Goal: Task Accomplishment & Management: Manage account settings

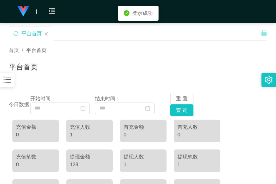
drag, startPoint x: 10, startPoint y: 79, endPoint x: 15, endPoint y: 74, distance: 7.7
click at [11, 79] on icon "图标: bars" at bounding box center [7, 79] width 9 height 9
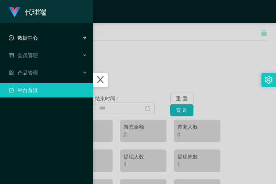
click at [50, 33] on div "数据中心" at bounding box center [46, 38] width 93 height 15
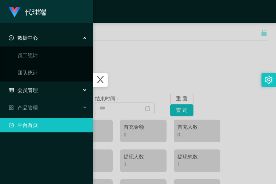
click at [49, 91] on div "会员管理" at bounding box center [46, 90] width 93 height 15
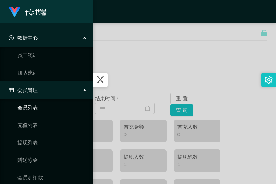
click at [41, 111] on link "会员列表" at bounding box center [52, 107] width 70 height 15
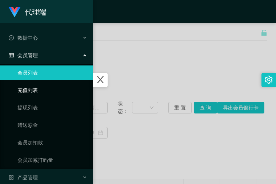
click at [47, 91] on link "充值列表" at bounding box center [52, 90] width 70 height 15
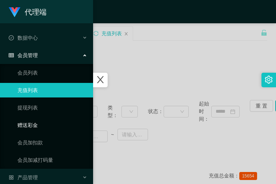
click at [23, 126] on link "赠送彩金" at bounding box center [52, 125] width 70 height 15
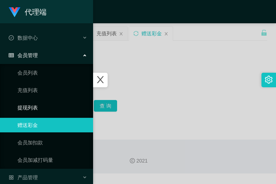
click at [36, 108] on link "提现列表" at bounding box center [52, 107] width 70 height 15
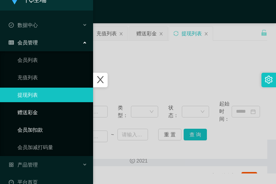
scroll to position [25, 0]
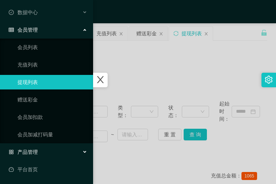
click at [24, 153] on span "产品管理" at bounding box center [23, 152] width 29 height 6
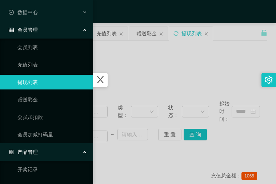
click at [170, 57] on div at bounding box center [138, 92] width 276 height 184
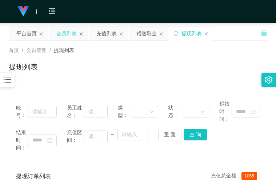
click at [80, 35] on icon "图标: close" at bounding box center [81, 33] width 3 height 3
click at [41, 33] on icon "图标: close" at bounding box center [41, 34] width 4 height 4
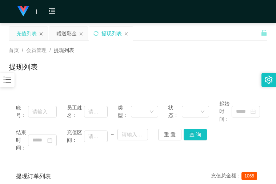
click at [40, 33] on icon "图标: close" at bounding box center [41, 34] width 4 height 4
click at [33, 35] on div "赠送彩金" at bounding box center [26, 34] width 20 height 14
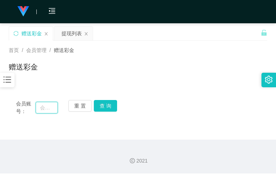
click at [39, 111] on input "text" at bounding box center [47, 108] width 23 height 12
paste input "jessqq"
type input "jessqq"
click at [115, 107] on button "查 询" at bounding box center [105, 106] width 23 height 12
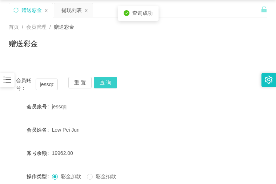
scroll to position [36, 0]
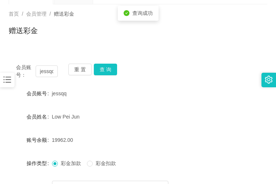
click at [97, 98] on div "jessqq" at bounding box center [127, 93] width 151 height 15
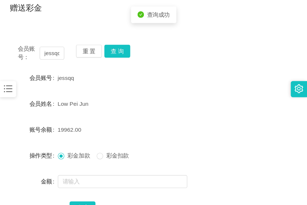
scroll to position [73, 0]
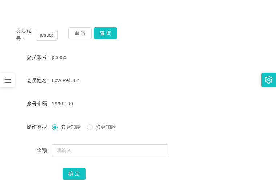
click at [87, 143] on div at bounding box center [127, 150] width 151 height 15
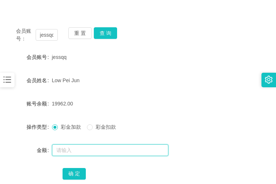
click at [87, 147] on input "text" at bounding box center [110, 150] width 116 height 12
type input "32"
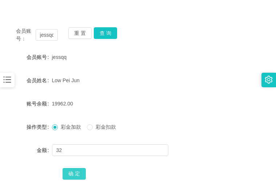
click at [79, 169] on button "确 定" at bounding box center [74, 174] width 23 height 12
drag, startPoint x: 188, startPoint y: 85, endPoint x: 174, endPoint y: 76, distance: 16.3
click at [188, 85] on div "Low Pei Jun" at bounding box center [127, 80] width 151 height 15
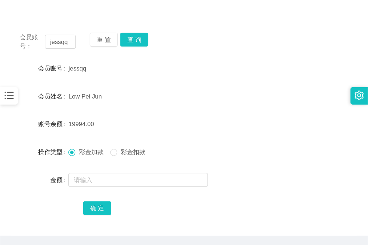
scroll to position [0, 0]
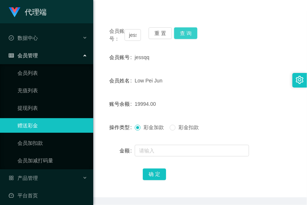
click at [178, 29] on button "查 询" at bounding box center [185, 33] width 23 height 12
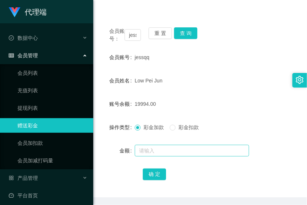
click at [158, 151] on div at bounding box center [192, 150] width 114 height 15
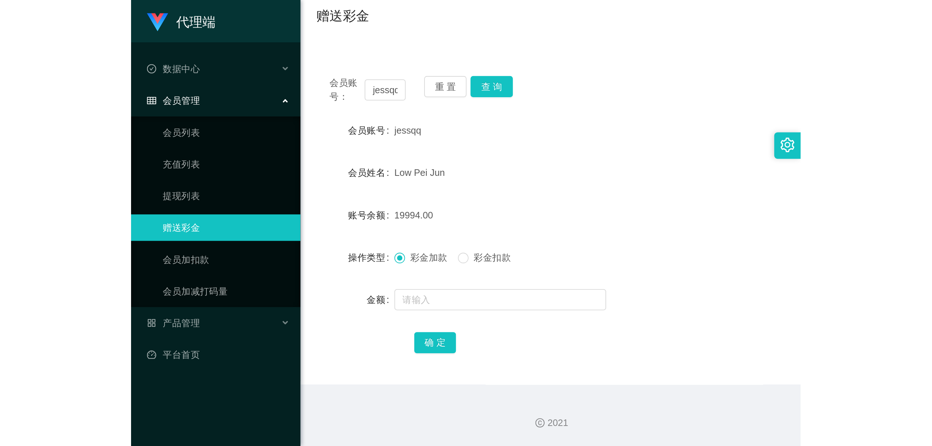
scroll to position [58, 0]
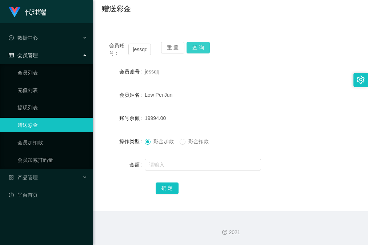
click at [206, 47] on button "查 询" at bounding box center [198, 48] width 23 height 12
drag, startPoint x: 159, startPoint y: 26, endPoint x: 131, endPoint y: 1, distance: 37.6
click at [159, 26] on div "会员账号： [PERSON_NAME] 重 置 查 询 会员账号 jessqq 会员姓名 Low Pei Jun 账号余额 19994.00 操作类型 彩金加…" at bounding box center [231, 119] width 258 height 186
drag, startPoint x: 297, startPoint y: 91, endPoint x: 301, endPoint y: 84, distance: 7.0
click at [276, 91] on div "会员姓名 [PERSON_NAME]" at bounding box center [231, 95] width 258 height 15
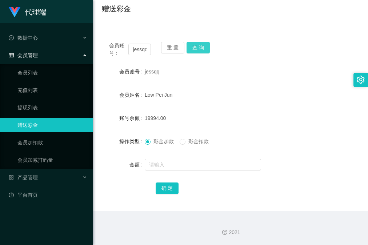
click at [202, 44] on button "查 询" at bounding box center [198, 48] width 23 height 12
drag, startPoint x: 209, startPoint y: 48, endPoint x: 205, endPoint y: 48, distance: 3.7
click at [210, 48] on div "会员账号： [PERSON_NAME] 重 置 查 询" at bounding box center [231, 49] width 258 height 15
click at [209, 47] on button "查 询" at bounding box center [198, 48] width 23 height 12
click at [202, 47] on button "查 询" at bounding box center [202, 48] width 31 height 12
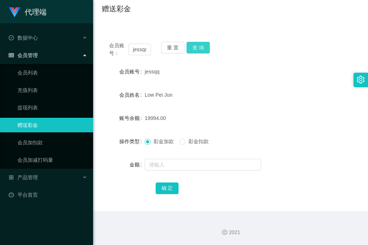
click at [209, 50] on button "查 询" at bounding box center [198, 48] width 23 height 12
click at [198, 47] on button "查 询" at bounding box center [198, 48] width 23 height 12
click at [213, 160] on input "text" at bounding box center [203, 165] width 116 height 12
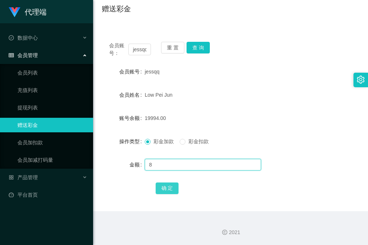
type input "8"
click at [167, 184] on button "确 定" at bounding box center [167, 189] width 23 height 12
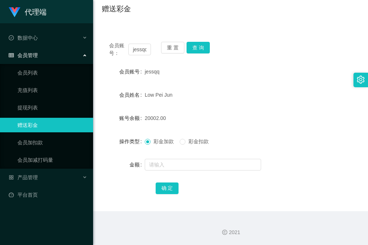
drag, startPoint x: 288, startPoint y: 96, endPoint x: 309, endPoint y: 45, distance: 54.9
click at [276, 96] on div "Low Pei Jun" at bounding box center [220, 95] width 150 height 15
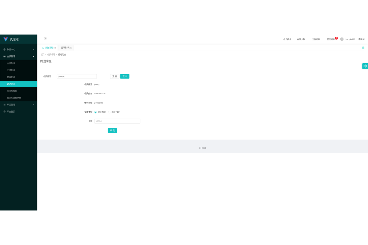
scroll to position [0, 0]
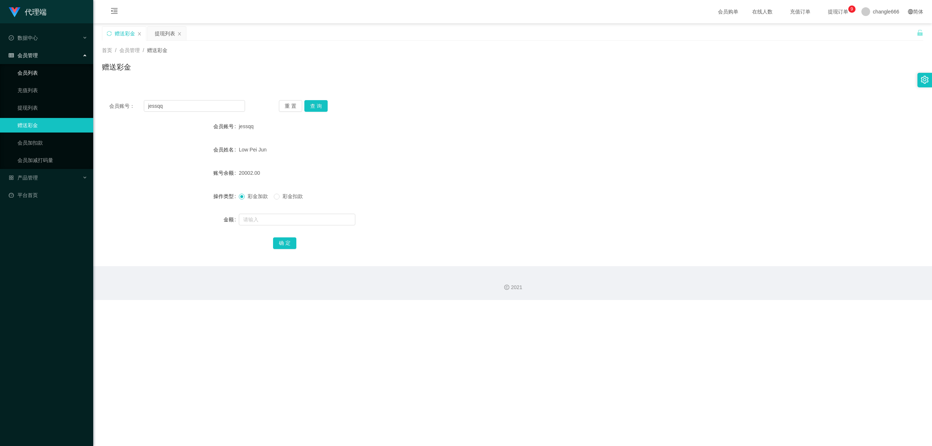
click at [36, 73] on link "会员列表" at bounding box center [52, 73] width 70 height 15
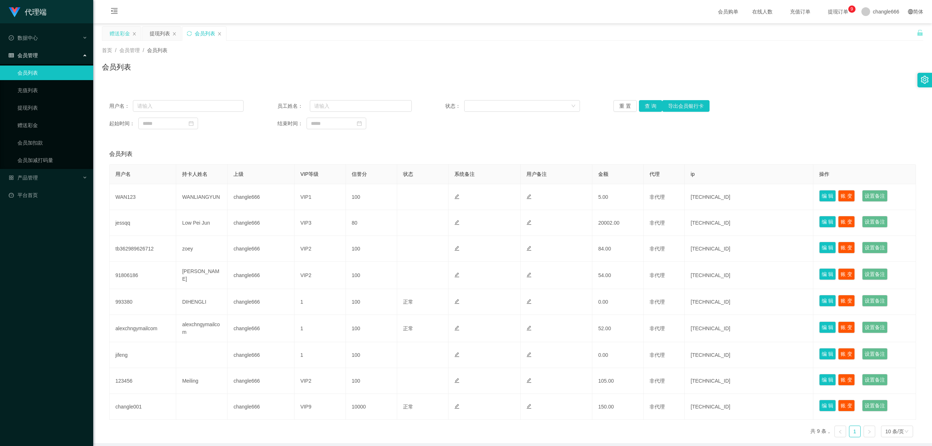
click at [111, 36] on div "赠送彩金" at bounding box center [120, 34] width 20 height 14
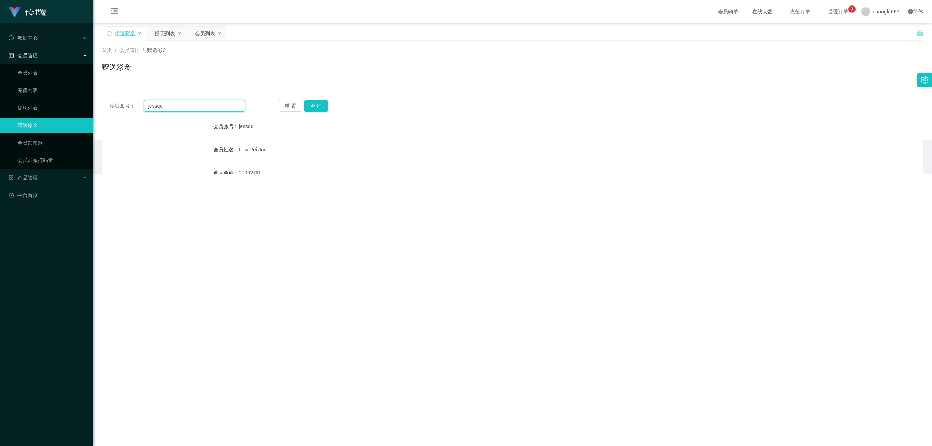
click at [157, 104] on input "jessqq" at bounding box center [194, 106] width 101 height 12
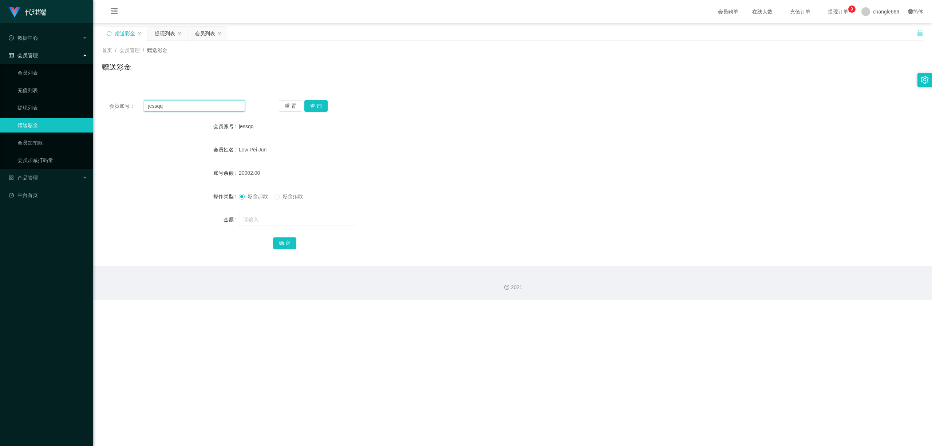
click at [157, 104] on input "jessqq" at bounding box center [194, 106] width 101 height 12
click at [207, 35] on div "会员列表" at bounding box center [205, 34] width 20 height 14
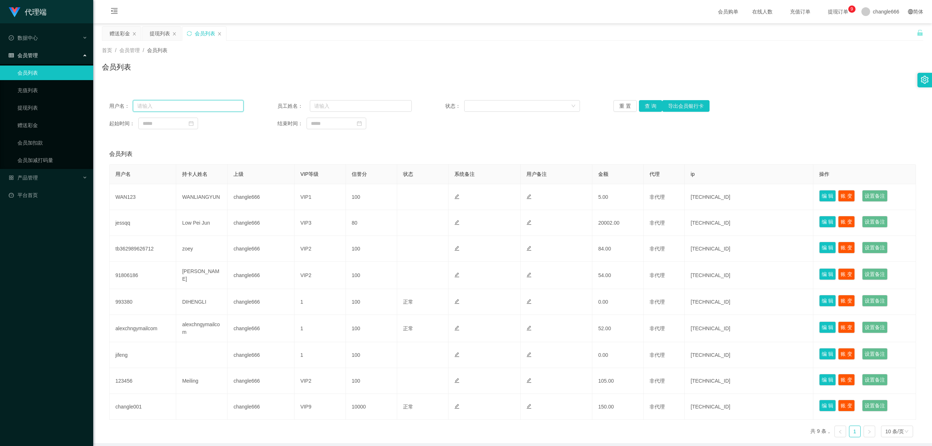
click at [181, 104] on input "text" at bounding box center [188, 106] width 111 height 12
paste input "jessqq"
type input "jessqq"
click at [276, 109] on button "查 询" at bounding box center [650, 106] width 23 height 12
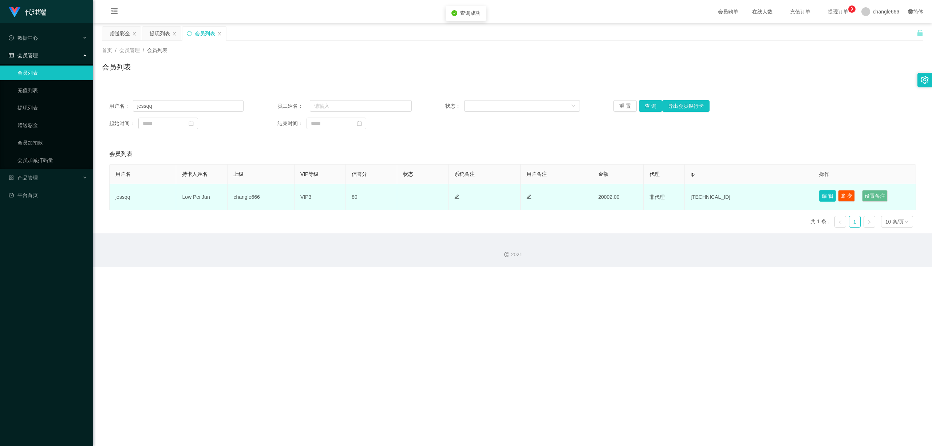
click at [276, 184] on button "编 辑" at bounding box center [827, 196] width 17 height 12
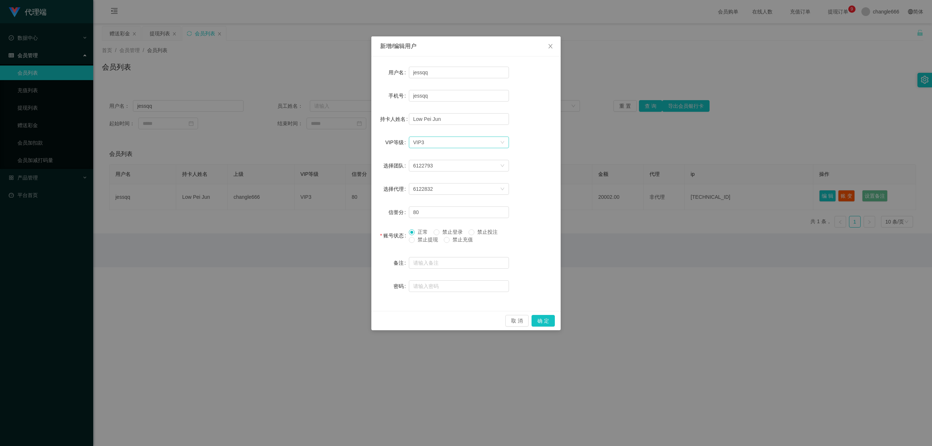
click at [276, 146] on div "选择VIP等级 VIP3" at bounding box center [456, 142] width 87 height 11
click at [276, 184] on li "VIP4" at bounding box center [458, 192] width 100 height 12
click at [276, 184] on button "确 定" at bounding box center [542, 321] width 23 height 12
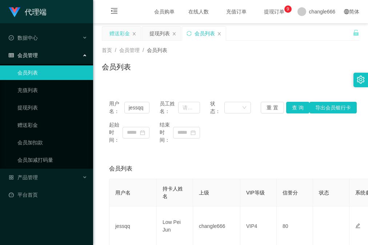
click at [124, 36] on div "赠送彩金" at bounding box center [120, 34] width 20 height 14
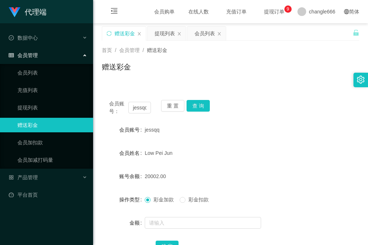
click at [261, 90] on div "会员账号： [PERSON_NAME] 重 置 查 询 会员账号 jessqq 会员姓名 Low Pei Jun 账号余额 20002.00 操作类型 彩金加…" at bounding box center [231, 177] width 258 height 186
click at [207, 105] on button "查 询" at bounding box center [198, 106] width 23 height 12
click at [276, 83] on div "首页 / 会员管理 / 赠送彩金 / 赠送彩金" at bounding box center [230, 62] width 275 height 43
click at [111, 15] on icon "图标: menu-fold" at bounding box center [114, 11] width 25 height 23
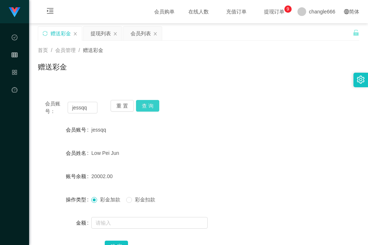
click at [140, 105] on button "查 询" at bounding box center [147, 106] width 23 height 12
click at [203, 145] on form "会员账号 jessqq 会员姓名 Low Pei Jun 账号余额 20002.00 操作类型 彩金加款 彩金扣款 金额 确 定" at bounding box center [199, 188] width 322 height 131
click at [154, 107] on button "查 询" at bounding box center [147, 106] width 23 height 12
click at [149, 107] on button "查 询" at bounding box center [147, 106] width 23 height 12
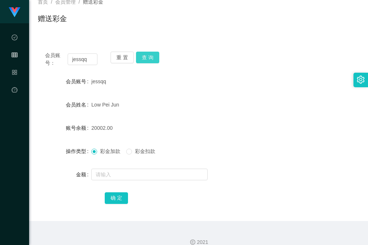
click at [151, 53] on button "查 询" at bounding box center [147, 58] width 23 height 12
drag, startPoint x: 329, startPoint y: 130, endPoint x: 321, endPoint y: 100, distance: 31.6
click at [276, 131] on div "账号余额 20002.00" at bounding box center [199, 128] width 322 height 15
drag, startPoint x: 154, startPoint y: 60, endPoint x: 159, endPoint y: 56, distance: 6.7
click at [154, 60] on button "查 询" at bounding box center [147, 58] width 23 height 12
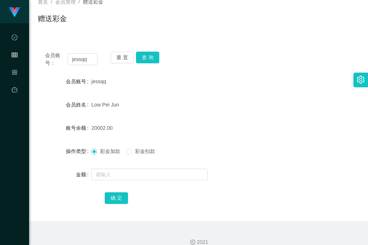
click at [237, 95] on form "会员账号 jessqq 会员姓名 Low Pei Jun 账号余额 20002.00 操作类型 彩金加款 彩金扣款 金额 确 定" at bounding box center [199, 139] width 322 height 131
click at [157, 60] on button "查 询" at bounding box center [147, 58] width 23 height 12
click at [147, 56] on button "查 询" at bounding box center [147, 58] width 23 height 12
click at [276, 83] on div "会员账号 [PERSON_NAME]" at bounding box center [199, 81] width 322 height 15
click at [258, 128] on div "20002.00" at bounding box center [185, 128] width 188 height 15
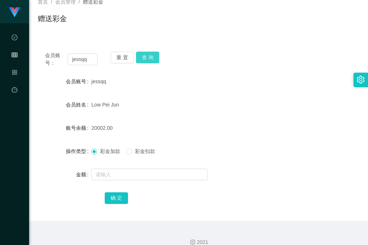
click at [147, 59] on button "查 询" at bounding box center [147, 58] width 23 height 12
click at [251, 106] on div "Low Pei Jun" at bounding box center [185, 105] width 188 height 15
click at [276, 66] on div "会员账号： [PERSON_NAME] 重 置 查 询" at bounding box center [199, 59] width 322 height 15
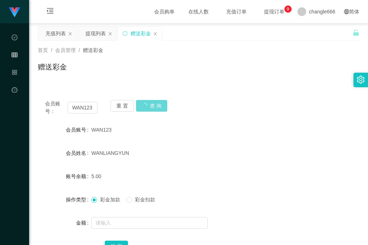
scroll to position [48, 0]
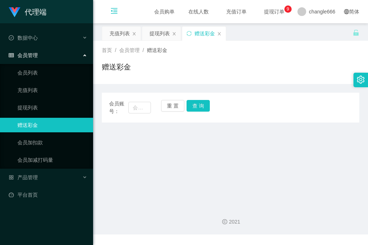
click at [115, 14] on icon "图标: menu-fold" at bounding box center [114, 10] width 7 height 7
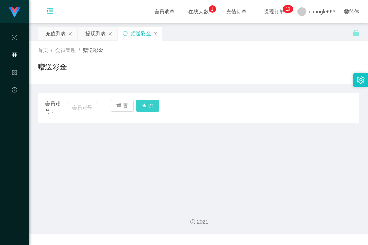
click at [146, 110] on button "查 询" at bounding box center [147, 106] width 23 height 12
click at [55, 35] on div "充值列表" at bounding box center [55, 34] width 20 height 14
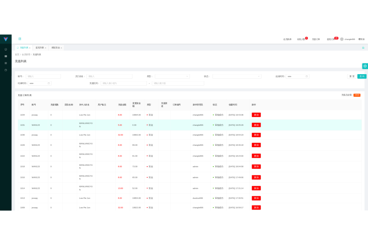
scroll to position [78, 0]
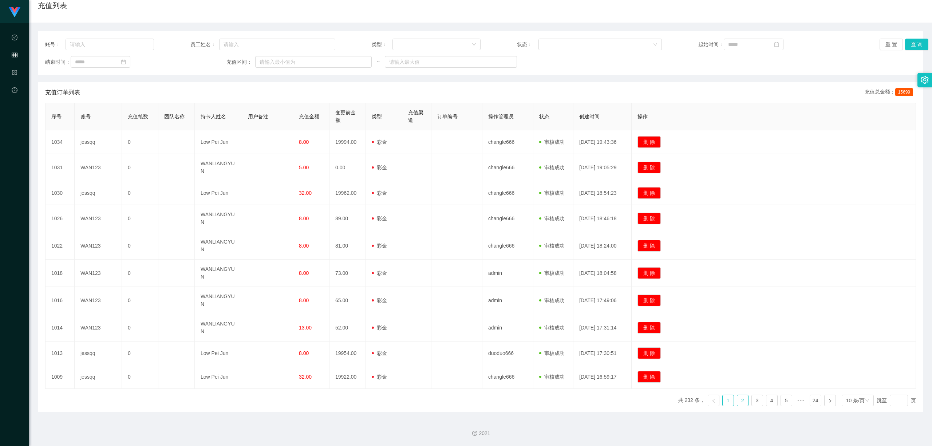
click at [368, 245] on link "2" at bounding box center [742, 400] width 11 height 11
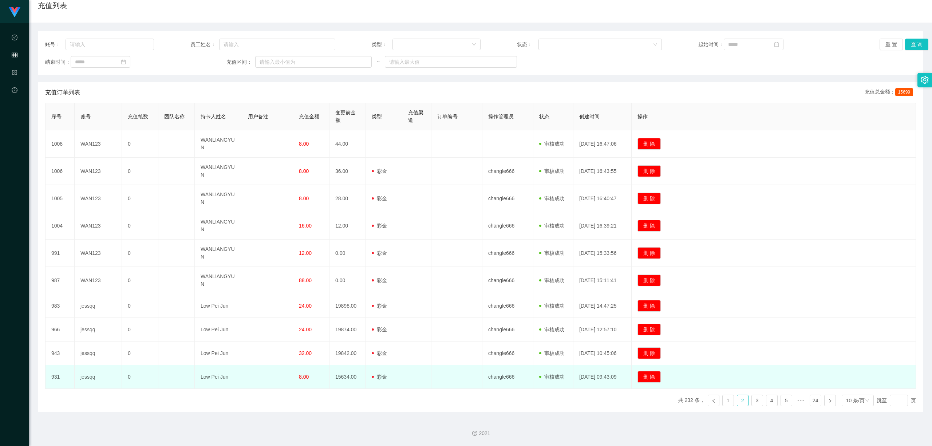
drag, startPoint x: 278, startPoint y: 97, endPoint x: 325, endPoint y: 379, distance: 286.3
click at [325, 245] on table "序号 账号 充值笔数 团队名称 持卡人姓名 用户备注 充值金额 变更前金额 类型 充值渠道 订单编号 操作管理员 状态 创建时间 操作 1008 WAN123…" at bounding box center [480, 246] width 871 height 286
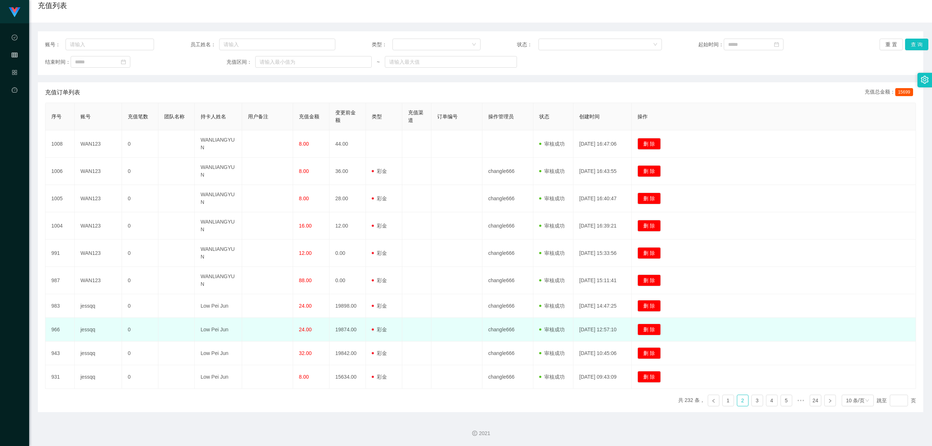
click at [317, 245] on td "24.00" at bounding box center [311, 330] width 36 height 24
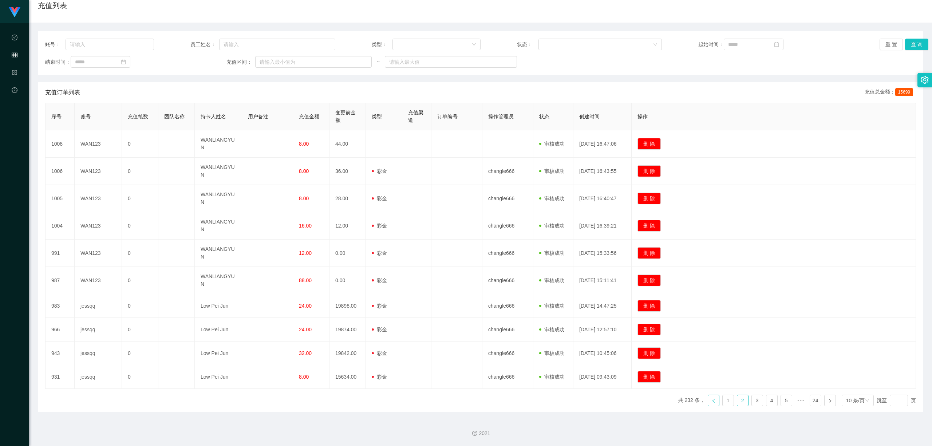
click at [368, 245] on icon "图标: left" at bounding box center [713, 401] width 2 height 4
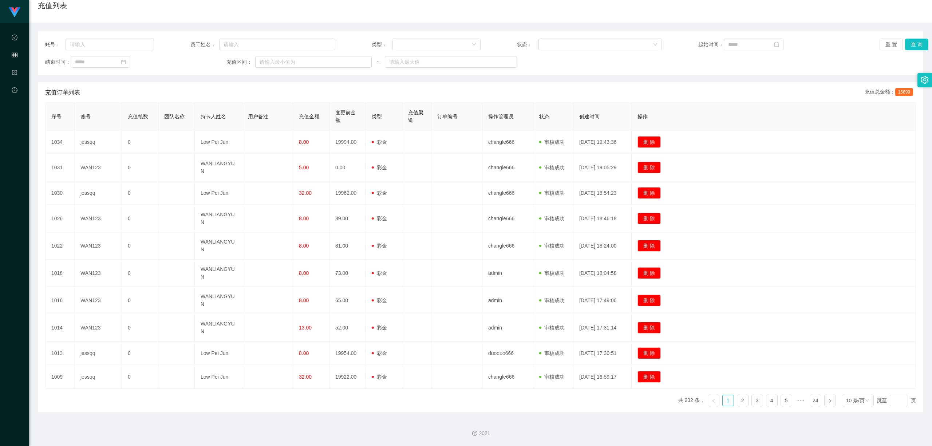
click at [368, 88] on span "15699" at bounding box center [904, 92] width 18 height 8
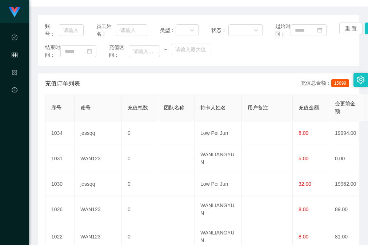
click at [233, 66] on div "账号： 员工姓名： 类型： 状态： 起始时间： 重 置 查 询 结束时间： 充值区间： ~" at bounding box center [199, 40] width 322 height 51
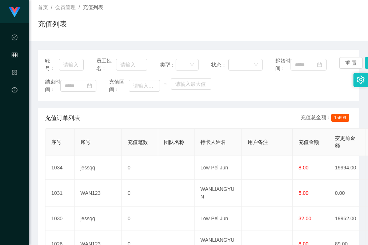
scroll to position [0, 0]
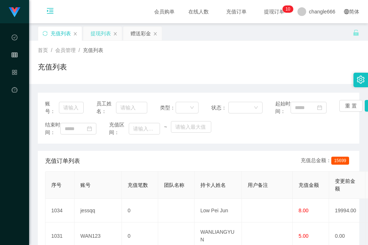
click at [99, 33] on div "提现列表" at bounding box center [101, 34] width 20 height 14
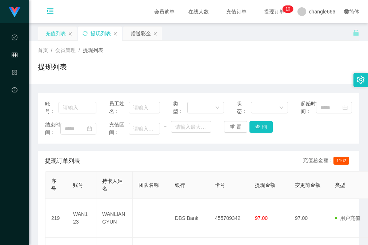
click at [54, 36] on div "充值列表" at bounding box center [55, 34] width 20 height 14
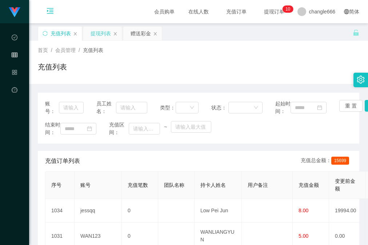
click at [100, 33] on div "提现列表" at bounding box center [101, 34] width 20 height 14
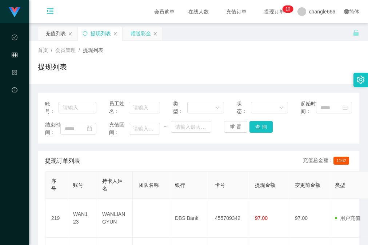
click at [145, 34] on div "赠送彩金" at bounding box center [141, 34] width 20 height 14
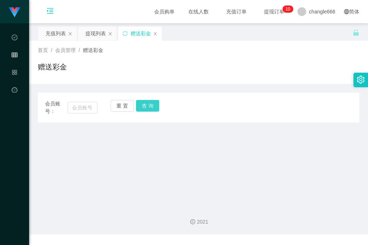
click at [144, 105] on button "查 询" at bounding box center [147, 106] width 23 height 12
drag, startPoint x: 156, startPoint y: 34, endPoint x: 130, endPoint y: 50, distance: 30.6
click at [130, 50] on div "关闭左侧 关闭右侧 关闭其它 刷新页面 充值列表 提现列表 赠送彩金 首页 / 会员管理 / 赠送彩金 / 赠送彩金 会员账号： 重 置 查 询 会员账号 会…" at bounding box center [199, 74] width 322 height 96
click at [87, 35] on div "提现列表" at bounding box center [96, 34] width 20 height 14
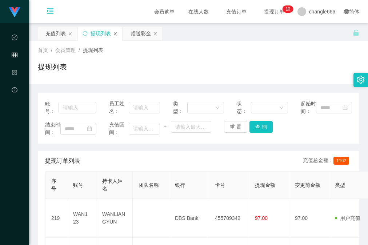
click at [116, 35] on icon "图标: close" at bounding box center [115, 34] width 4 height 4
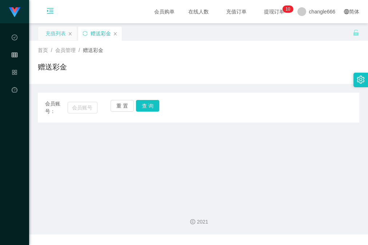
click at [75, 36] on div "充值列表" at bounding box center [57, 34] width 39 height 14
click at [69, 33] on icon "图标: close" at bounding box center [70, 34] width 4 height 4
click at [61, 5] on icon "图标: menu-unfold" at bounding box center [50, 11] width 25 height 23
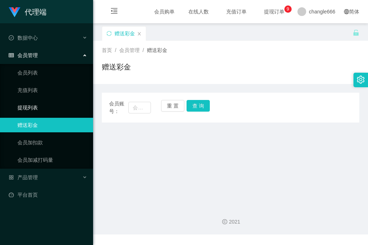
click at [36, 107] on link "提现列表" at bounding box center [52, 107] width 70 height 15
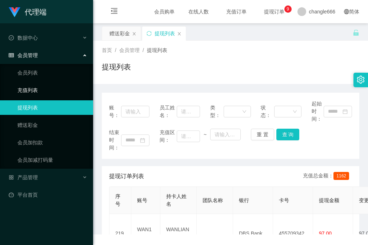
click at [42, 89] on link "充值列表" at bounding box center [52, 90] width 70 height 15
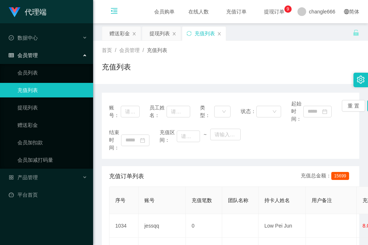
click at [111, 12] on icon "图标: menu-fold" at bounding box center [114, 10] width 7 height 7
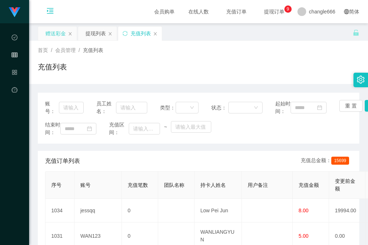
click at [53, 35] on div "赠送彩金" at bounding box center [55, 34] width 20 height 14
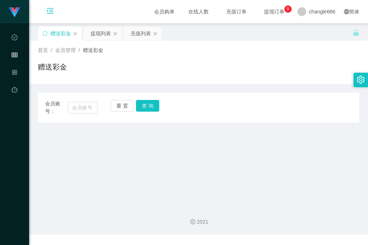
drag, startPoint x: 310, startPoint y: 177, endPoint x: 299, endPoint y: 167, distance: 15.0
click at [310, 177] on main "关闭左侧 关闭右侧 关闭其它 刷新页面 赠送彩金 提现列表 充值列表 首页 / 会员管理 / 赠送彩金 / 赠送彩金 会员账号： 重 置 查 询 会员账号 会…" at bounding box center [198, 112] width 339 height 178
